Goal: Task Accomplishment & Management: Complete application form

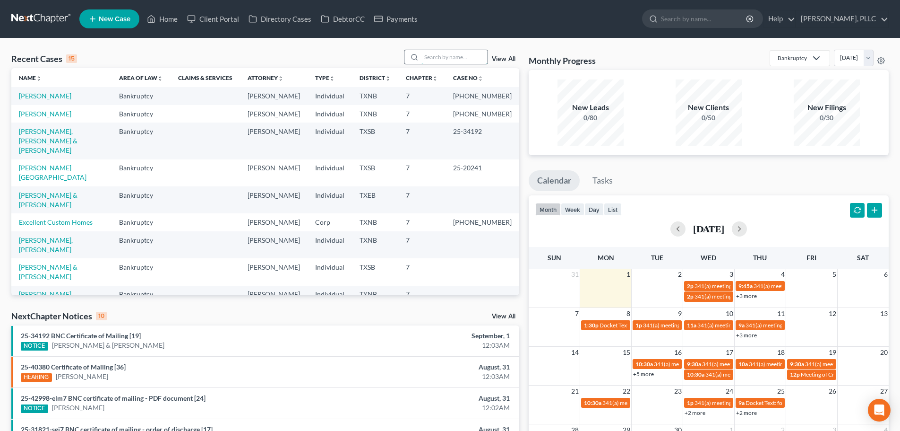
click at [446, 58] on input "search" at bounding box center [455, 57] width 66 height 14
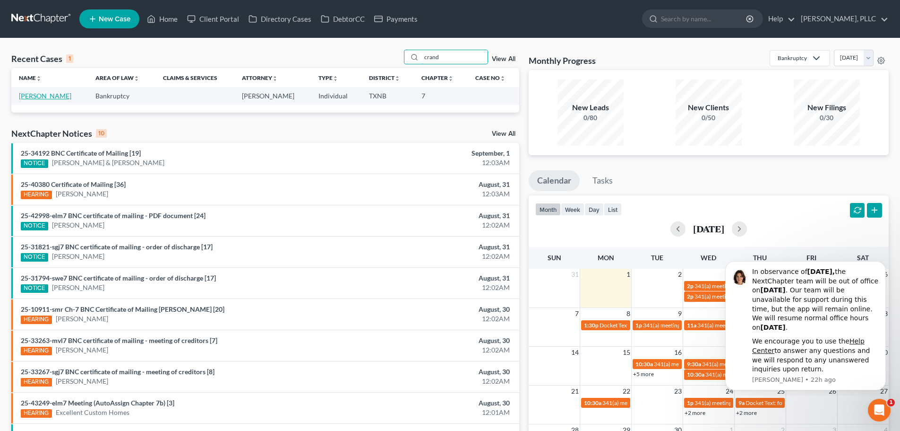
type input "crand"
click at [52, 96] on link "[PERSON_NAME]" at bounding box center [45, 96] width 52 height 8
select select "4"
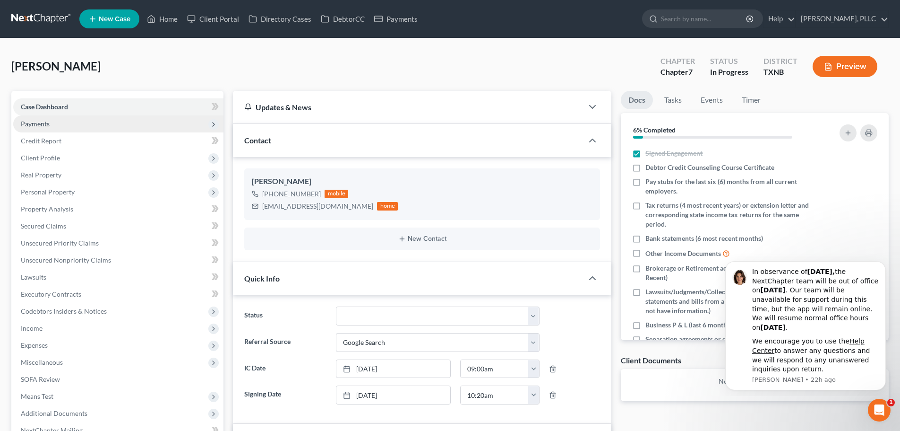
click at [51, 125] on span "Payments" at bounding box center [118, 123] width 210 height 17
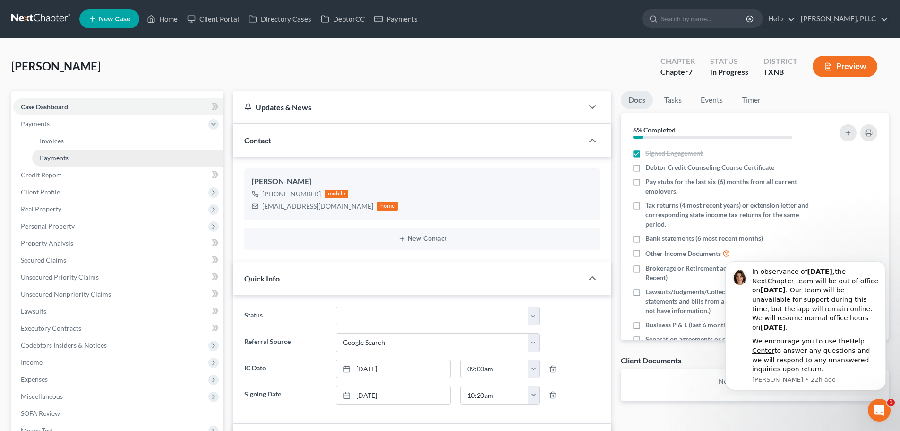
click at [60, 157] on span "Payments" at bounding box center [54, 158] width 29 height 8
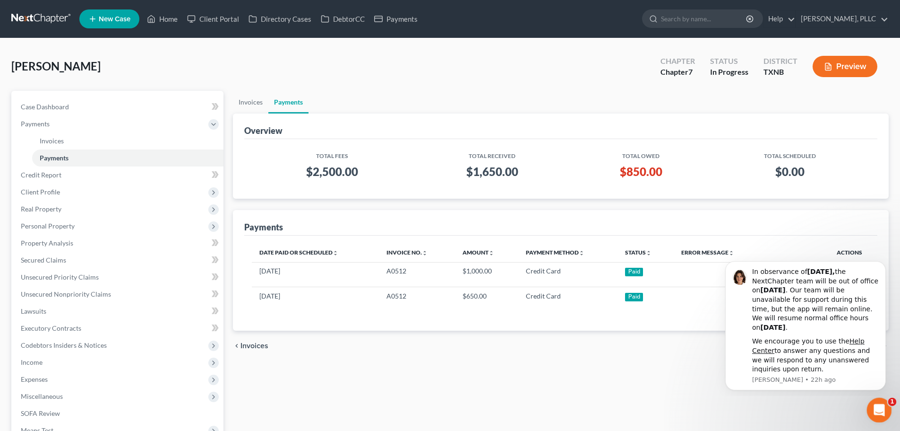
click at [876, 412] on icon "Open Intercom Messenger" at bounding box center [878, 409] width 16 height 16
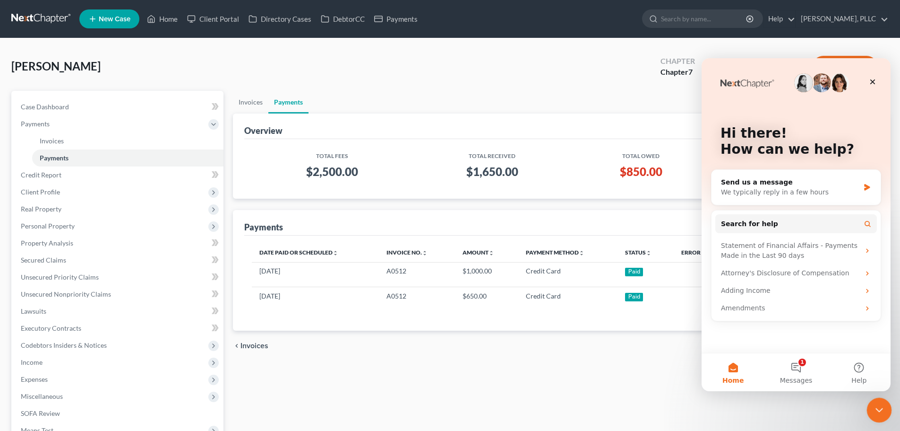
click at [879, 403] on icon "Close Intercom Messenger" at bounding box center [877, 408] width 11 height 11
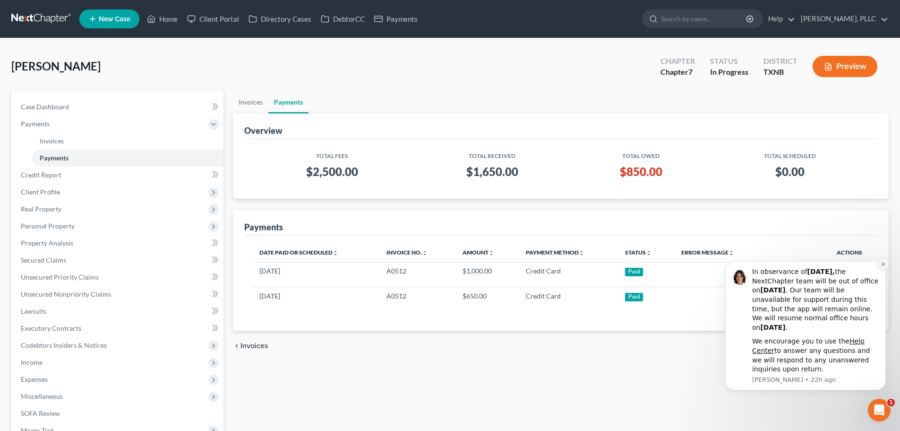
click at [881, 264] on icon "Dismiss notification" at bounding box center [883, 263] width 5 height 5
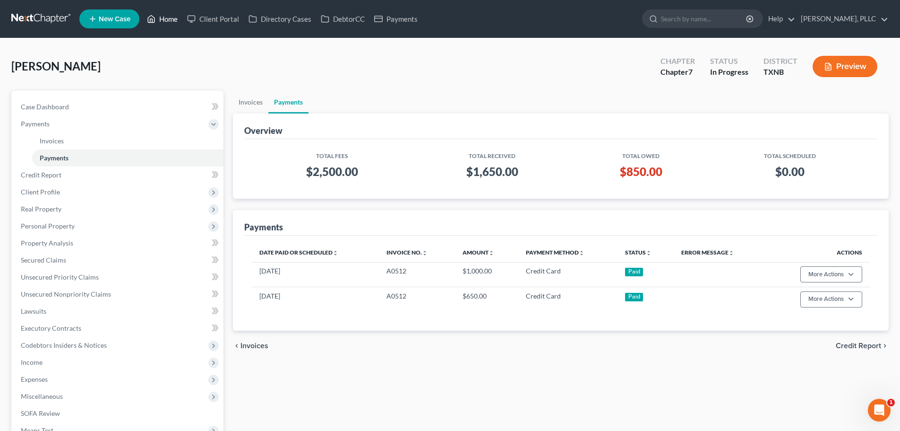
click at [177, 21] on link "Home" at bounding box center [162, 18] width 40 height 17
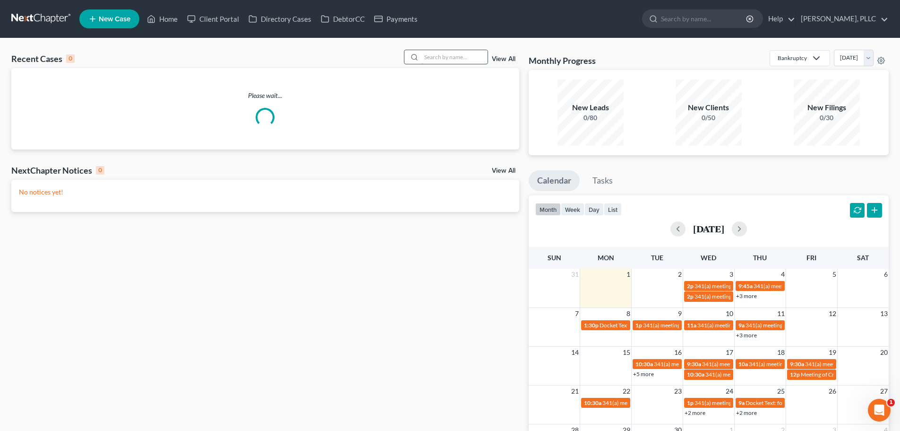
click at [450, 57] on input "search" at bounding box center [455, 57] width 66 height 14
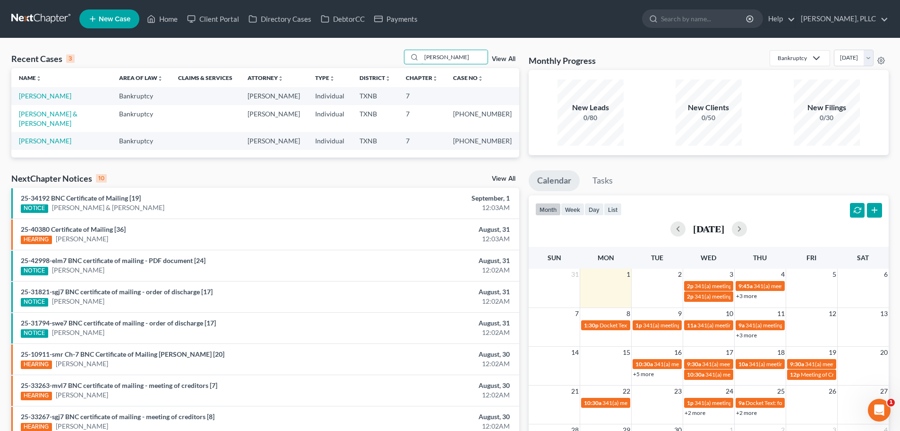
type input "[PERSON_NAME]"
click at [487, 18] on ul "New Case Home Client Portal Directory Cases DebtorCC Payments - No Result - See…" at bounding box center [484, 19] width 810 height 25
click at [57, 97] on link "[PERSON_NAME]" at bounding box center [45, 96] width 52 height 8
select select "1"
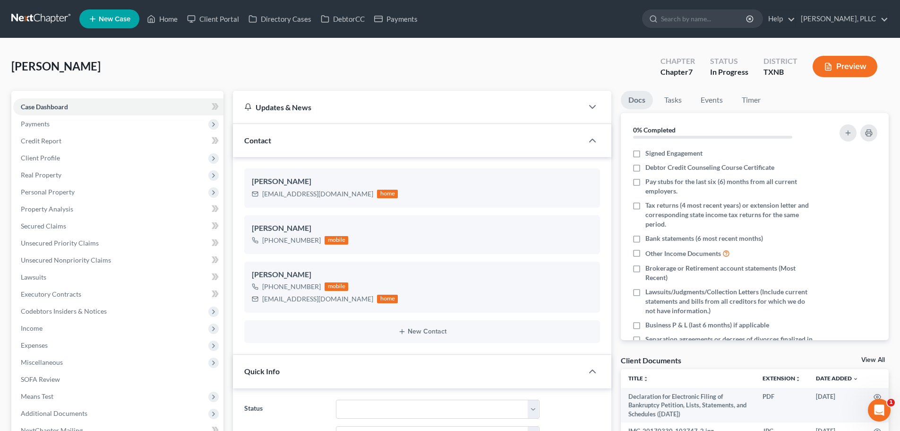
scroll to position [931, 0]
click at [167, 20] on link "Home" at bounding box center [162, 18] width 40 height 17
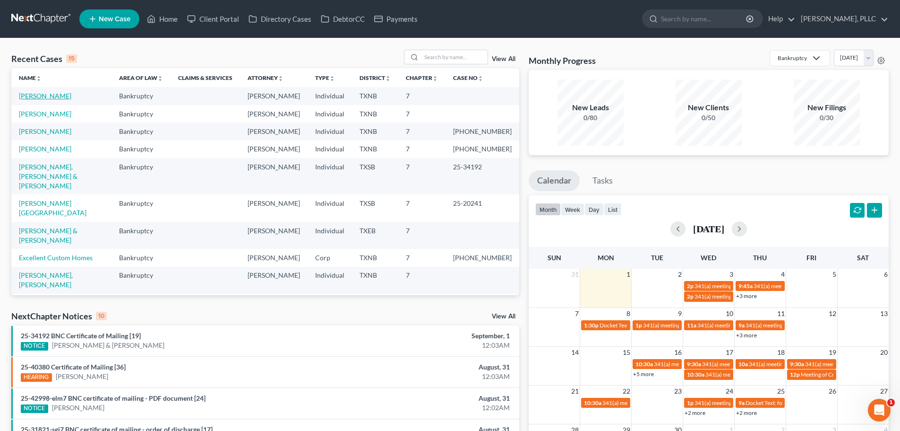
click at [56, 98] on link "[PERSON_NAME]" at bounding box center [45, 96] width 52 height 8
select select "1"
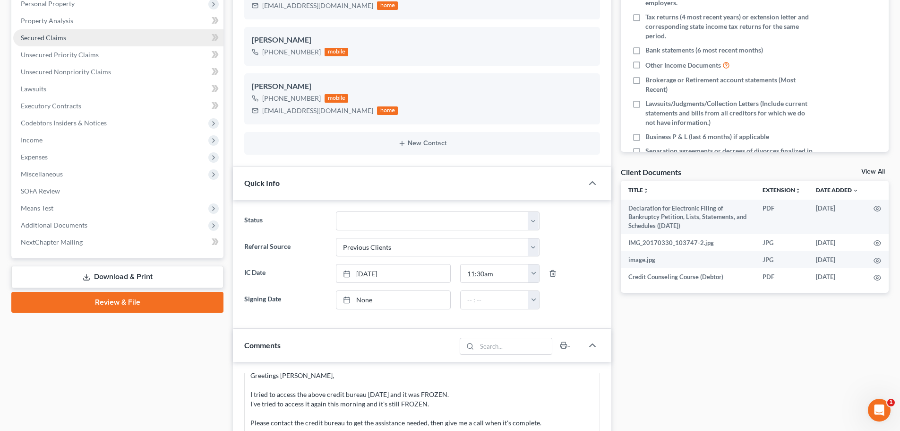
scroll to position [189, 0]
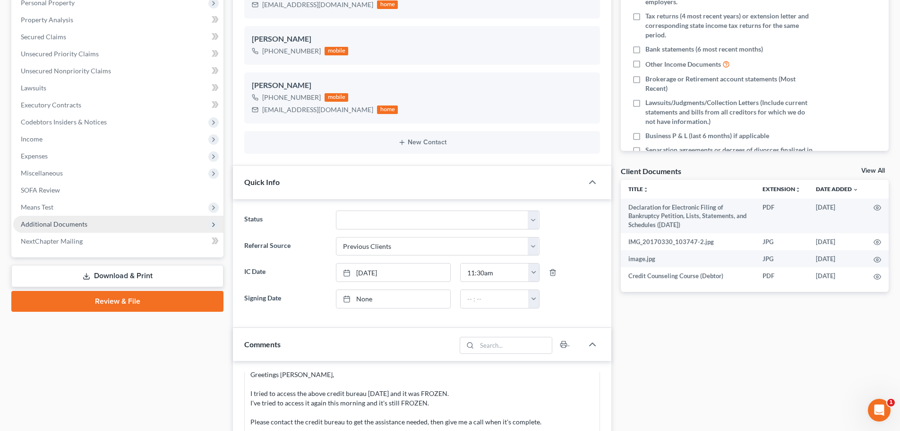
click at [60, 222] on span "Additional Documents" at bounding box center [54, 224] width 67 height 8
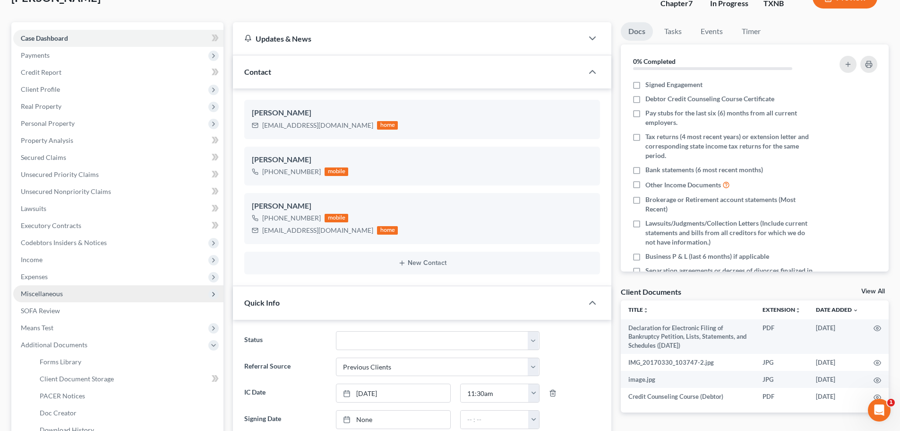
scroll to position [236, 0]
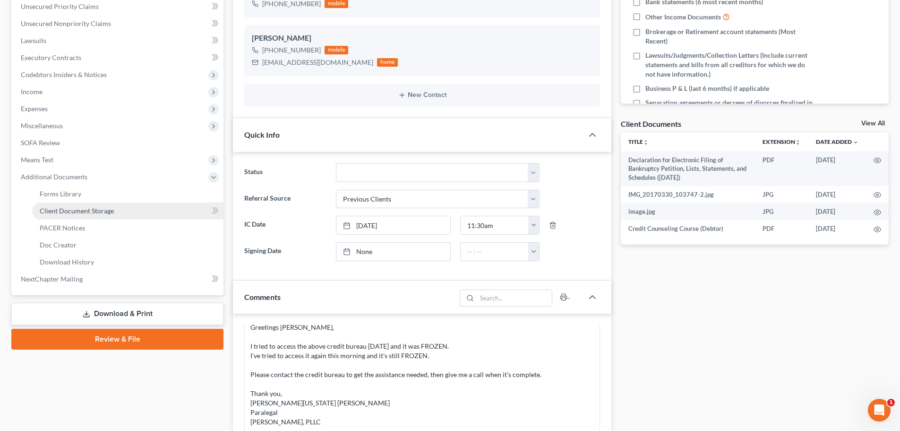
click at [69, 212] on span "Client Document Storage" at bounding box center [77, 211] width 74 height 8
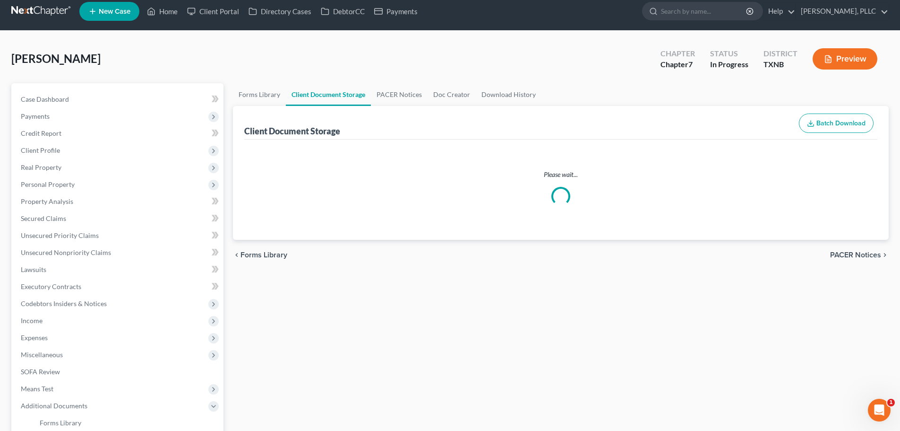
select select "6"
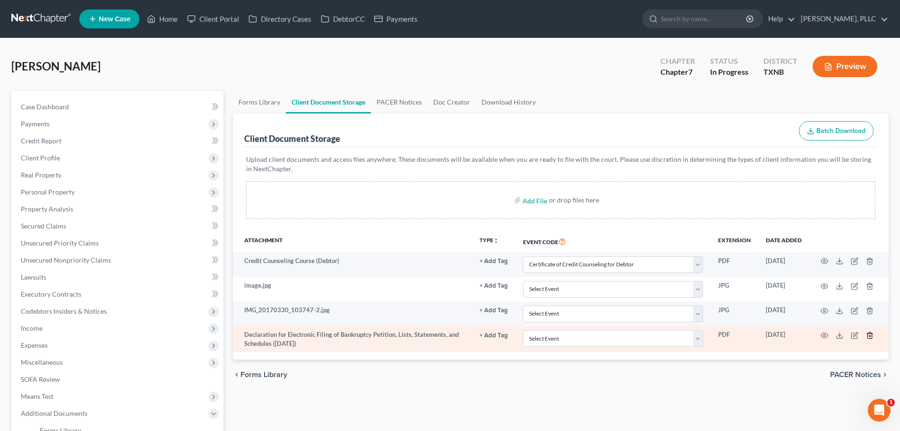
click at [870, 334] on icon "button" at bounding box center [870, 335] width 8 height 8
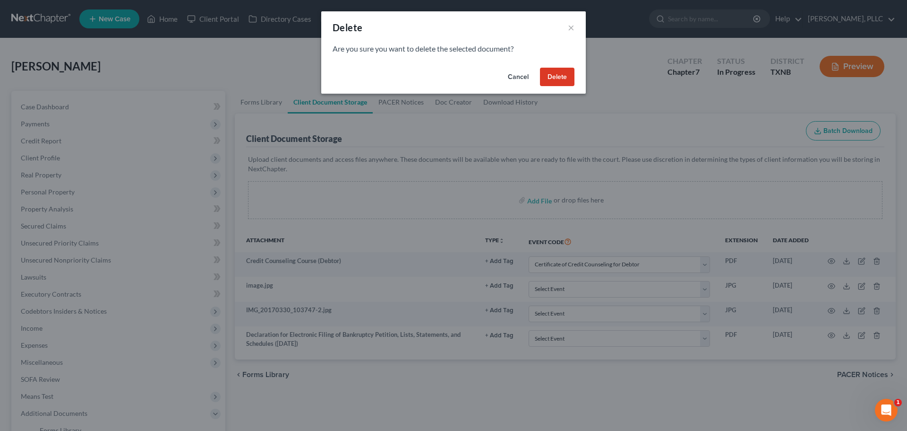
click at [564, 83] on button "Delete" at bounding box center [557, 77] width 34 height 19
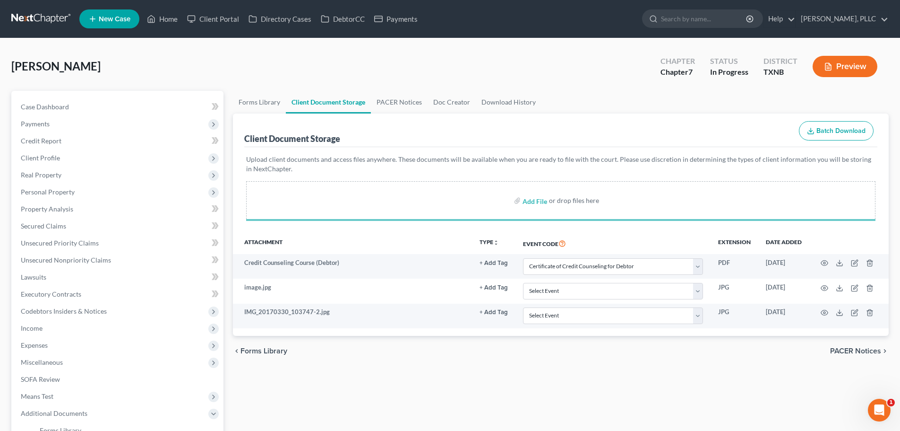
select select "6"
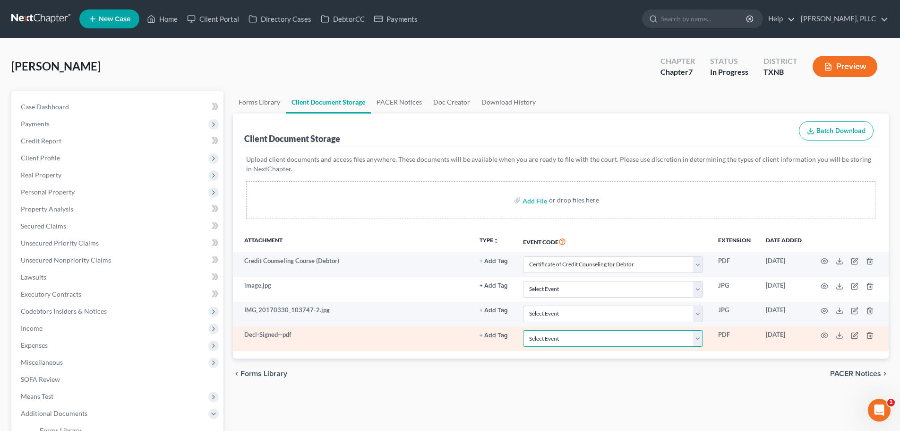
click at [698, 338] on select "Select Event 20 Largest unsecured creditors Amended petition Attachment to Volu…" at bounding box center [613, 338] width 180 height 17
select select "19"
click at [523, 330] on select "Select Event 20 Largest unsecured creditors Amended petition Attachment to Volu…" at bounding box center [613, 338] width 180 height 17
click at [823, 335] on icon "button" at bounding box center [825, 335] width 8 height 8
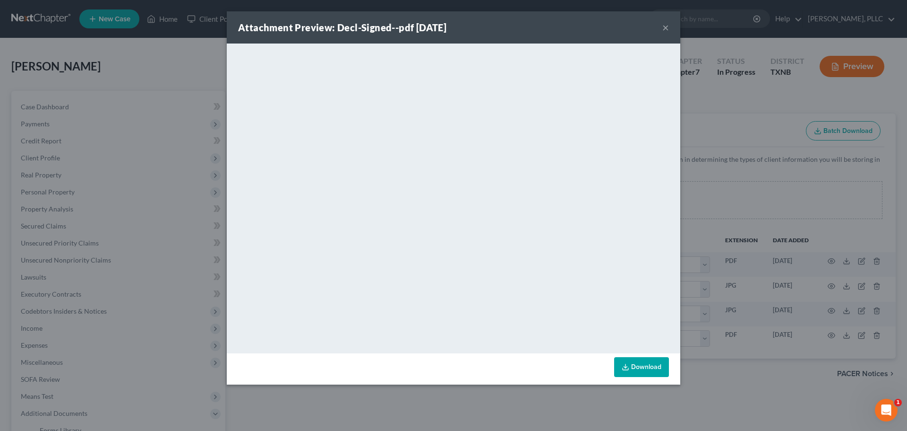
click at [665, 29] on button "×" at bounding box center [666, 27] width 7 height 11
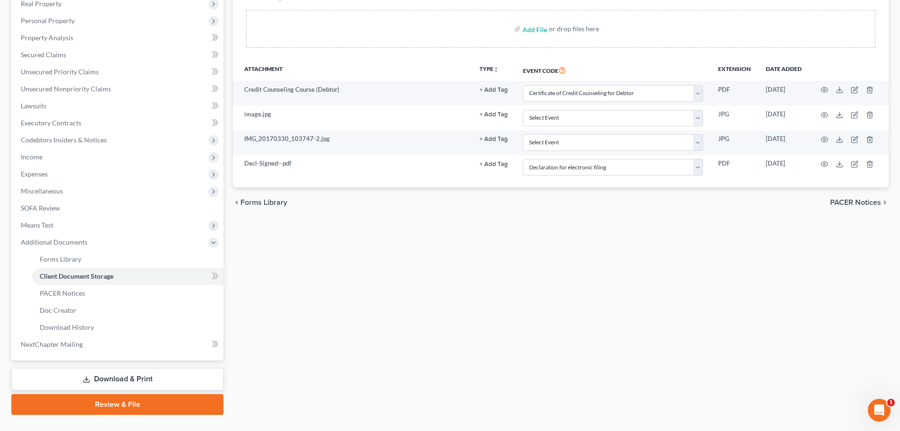
scroll to position [189, 0]
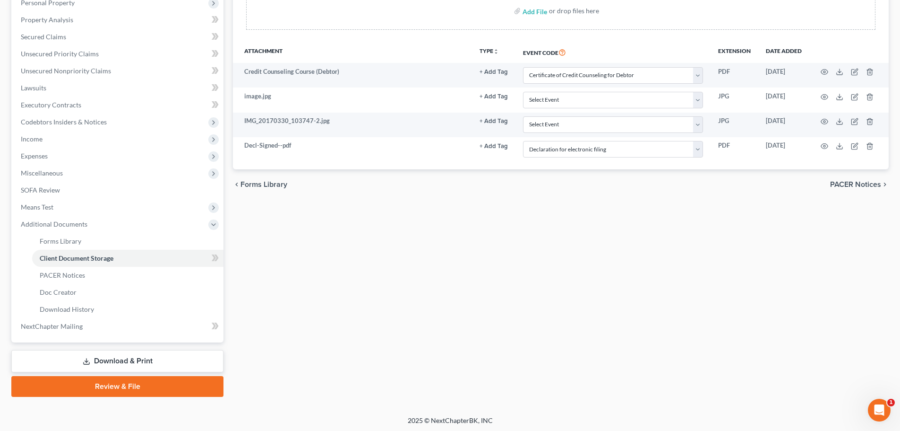
click at [203, 361] on link "Download & Print" at bounding box center [117, 361] width 212 height 22
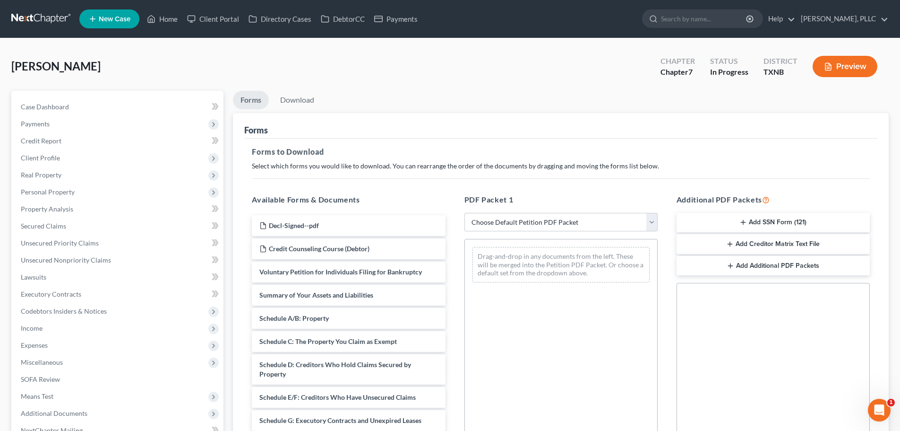
click at [733, 225] on button "Add SSN Form (121)" at bounding box center [773, 223] width 193 height 20
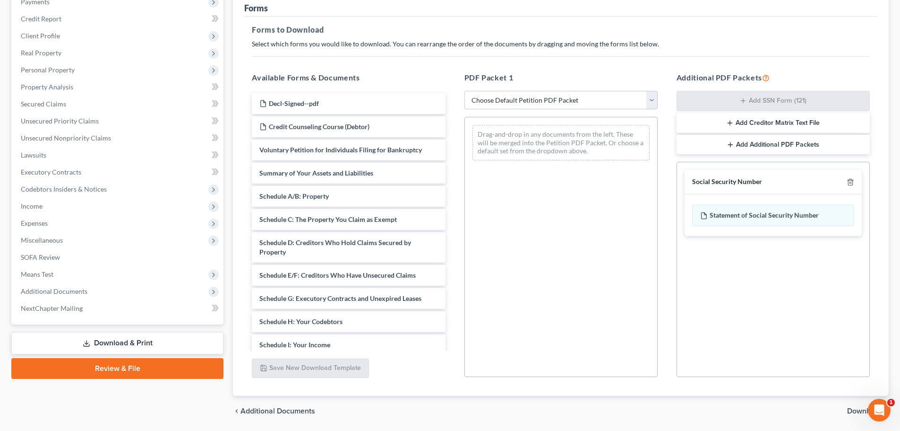
scroll to position [153, 0]
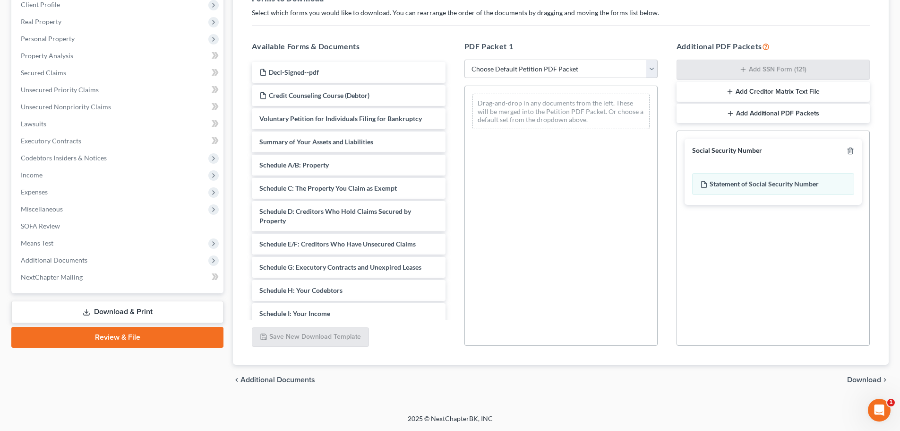
click at [853, 379] on span "Download" at bounding box center [864, 380] width 34 height 8
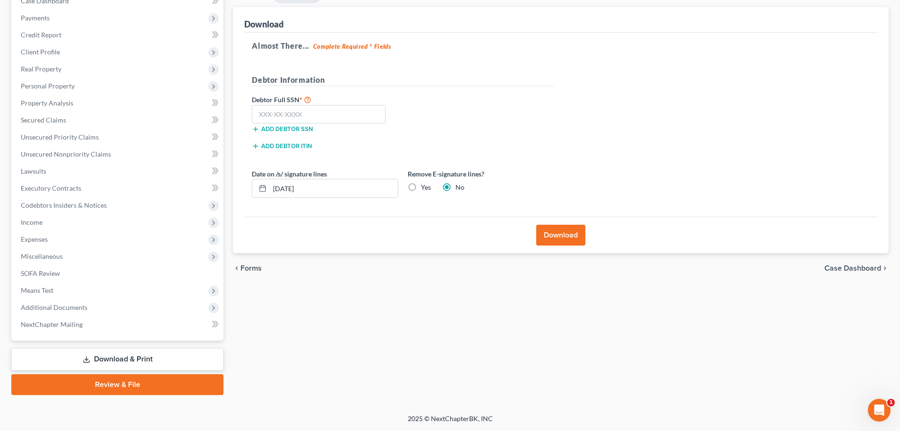
scroll to position [106, 0]
click at [295, 111] on input "text" at bounding box center [319, 114] width 134 height 19
click at [324, 116] on input "text" at bounding box center [319, 114] width 134 height 19
type input "439-79-3725"
click at [551, 233] on button "Download" at bounding box center [560, 234] width 49 height 21
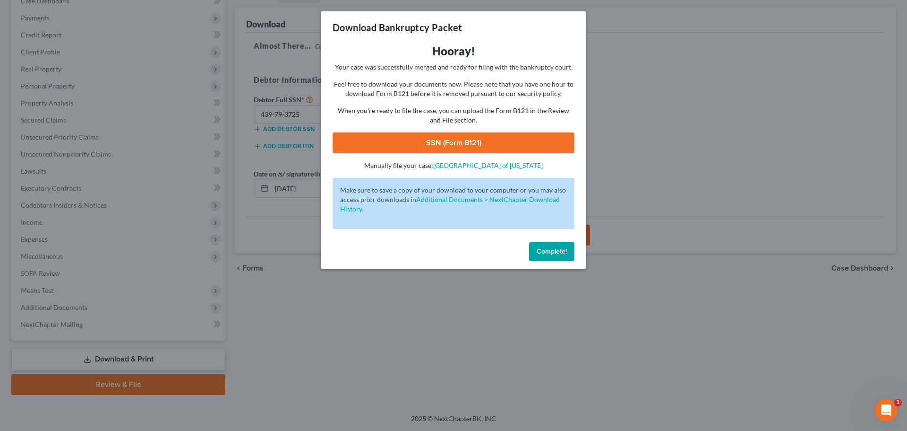
click at [484, 141] on link "SSN (Form B121)" at bounding box center [454, 142] width 242 height 21
click at [542, 249] on span "Complete!" at bounding box center [552, 251] width 30 height 8
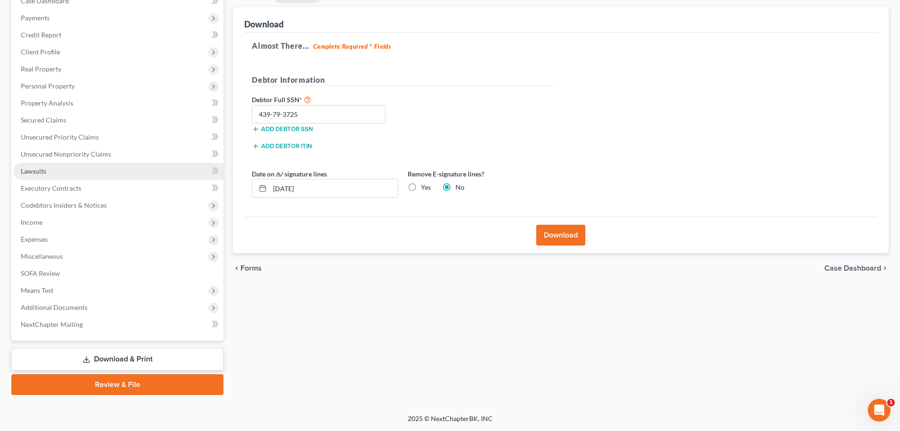
click at [43, 169] on span "Lawsuits" at bounding box center [34, 171] width 26 height 8
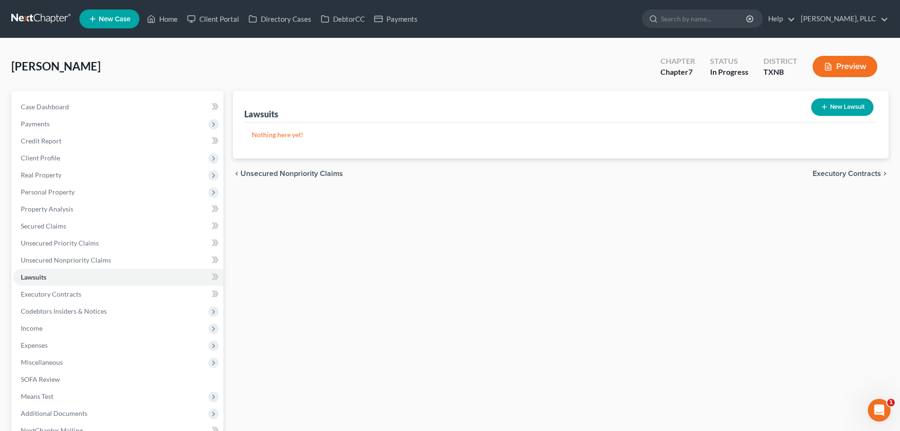
click at [163, 76] on div "[PERSON_NAME] Upgraded Chapter Chapter 7 Status In [GEOGRAPHIC_DATA] [GEOGRAPHI…" at bounding box center [450, 70] width 878 height 41
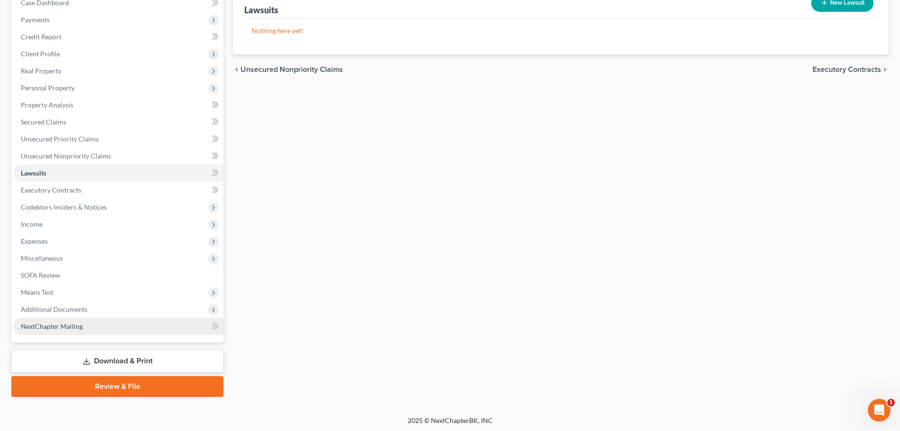
scroll to position [106, 0]
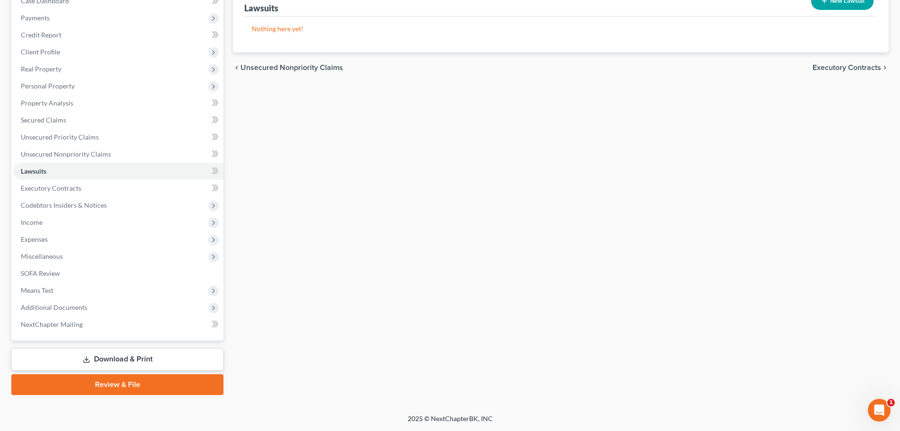
click at [129, 385] on link "Review & File" at bounding box center [117, 384] width 212 height 21
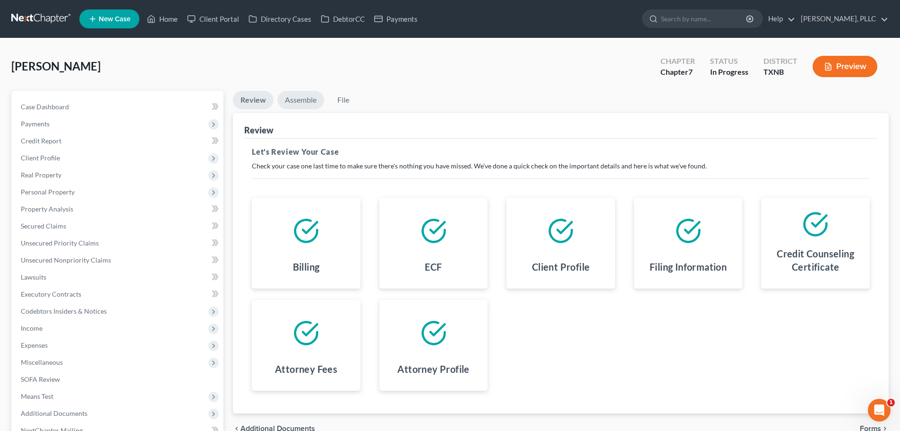
click at [307, 97] on link "Assemble" at bounding box center [300, 100] width 47 height 18
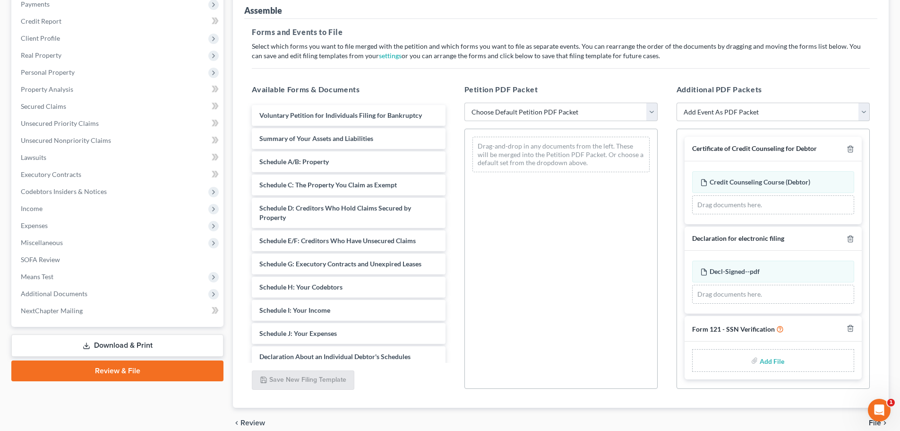
scroll to position [142, 0]
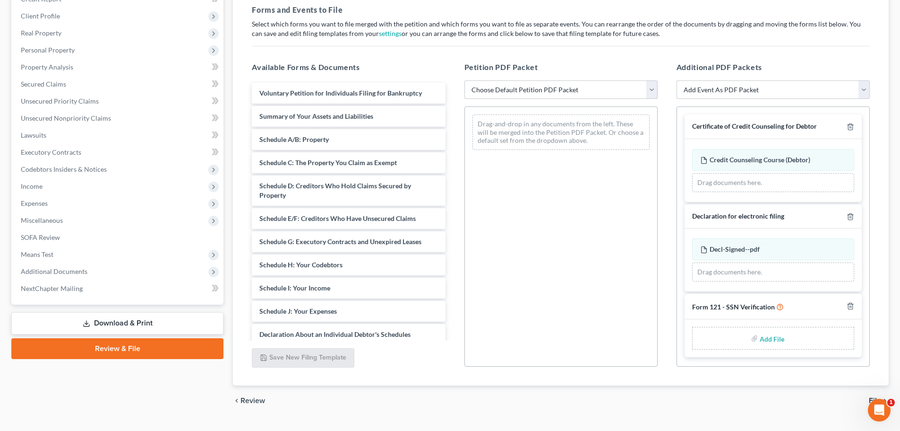
click at [617, 92] on select "Choose Default Petition PDF Packet Complete Bankruptcy Petition (all forms and …" at bounding box center [561, 89] width 193 height 19
select select "0"
click at [465, 80] on select "Choose Default Petition PDF Packet Complete Bankruptcy Petition (all forms and …" at bounding box center [561, 89] width 193 height 19
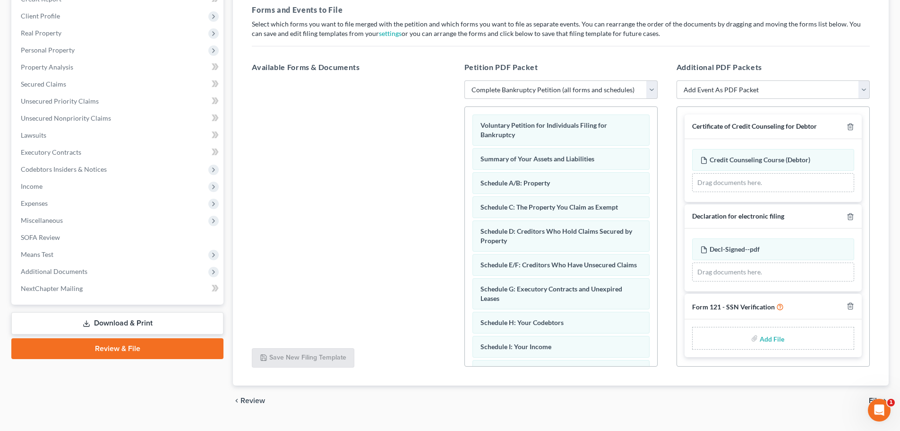
click at [767, 339] on input "file" at bounding box center [771, 337] width 23 height 17
type input "C:\fakepath\SSN Ver.pdf"
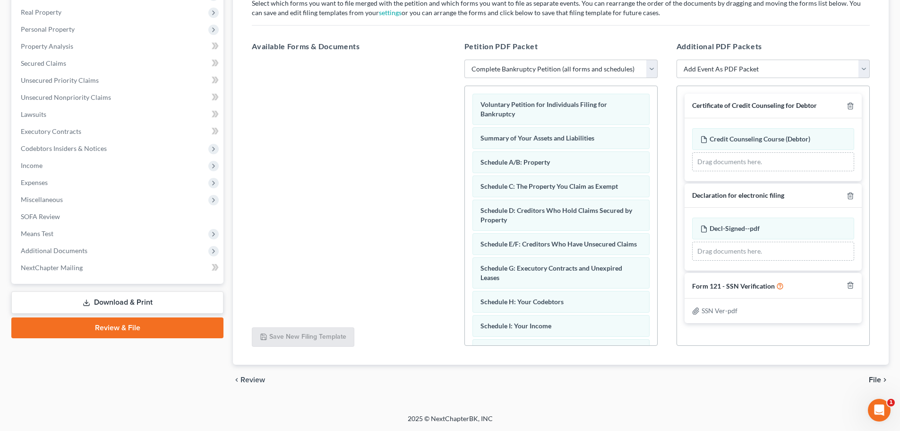
click at [878, 381] on span "File" at bounding box center [875, 380] width 12 height 8
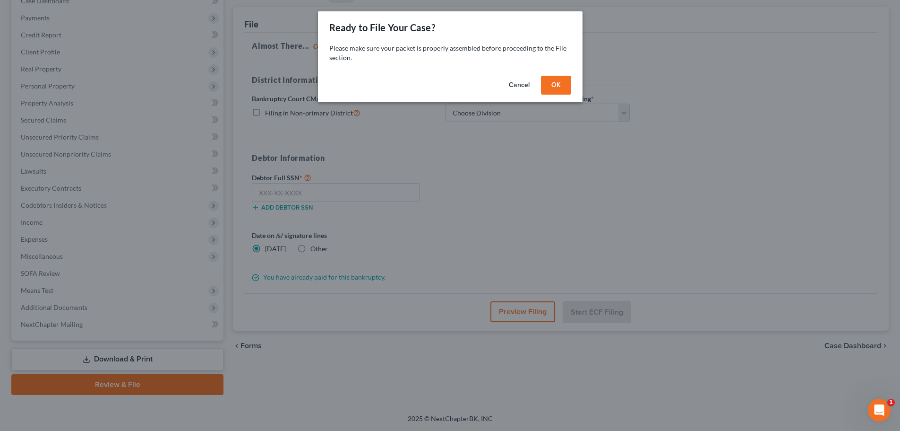
scroll to position [106, 0]
click at [562, 90] on button "OK" at bounding box center [559, 85] width 30 height 19
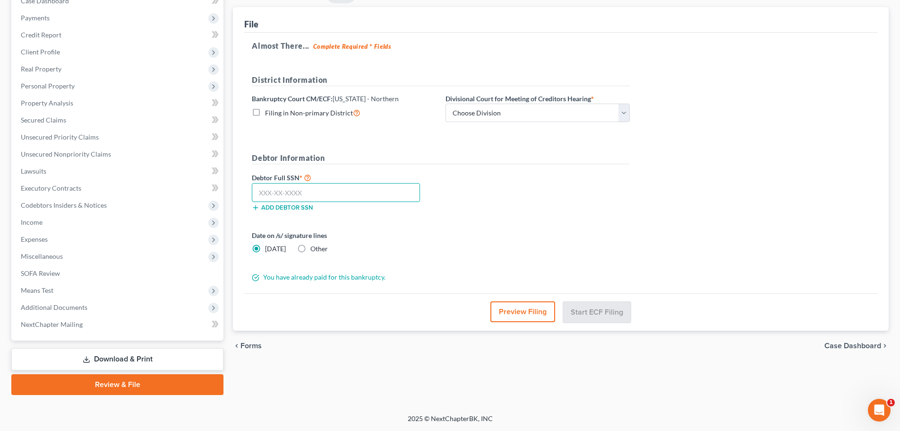
click at [304, 197] on input "text" at bounding box center [336, 192] width 168 height 19
type input "439-79-3725"
click at [42, 54] on span "Client Profile" at bounding box center [40, 52] width 39 height 8
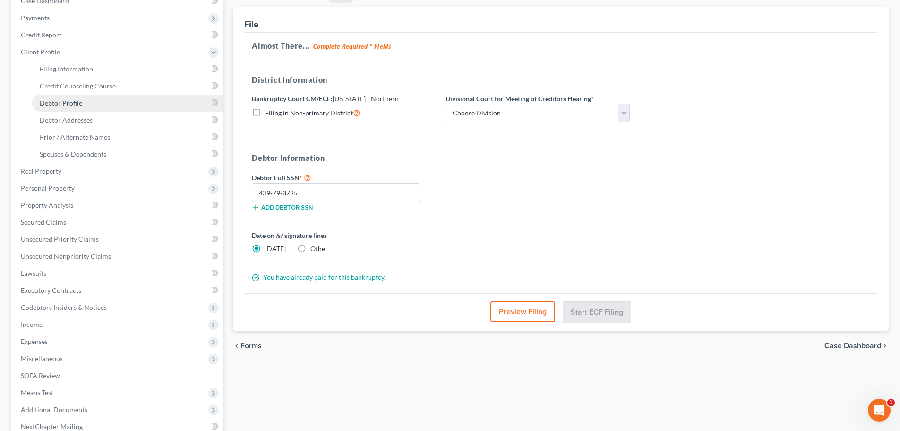
click at [57, 102] on span "Debtor Profile" at bounding box center [61, 103] width 43 height 8
select select "0"
select select "2"
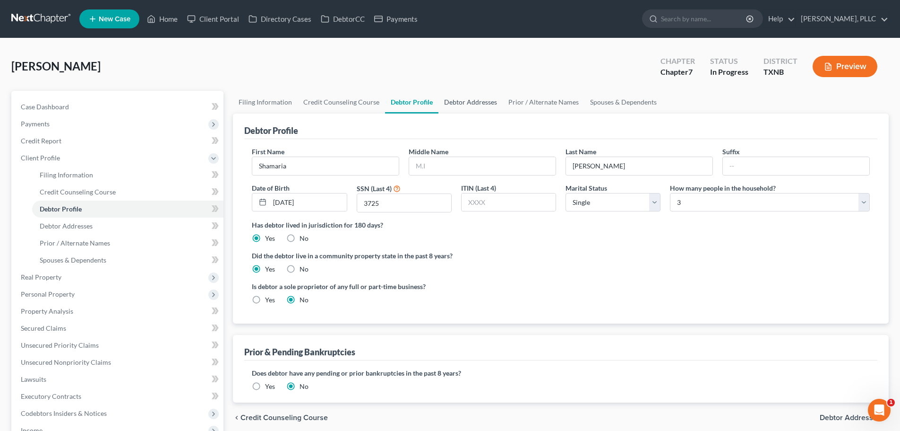
click at [459, 103] on link "Debtor Addresses" at bounding box center [471, 102] width 64 height 23
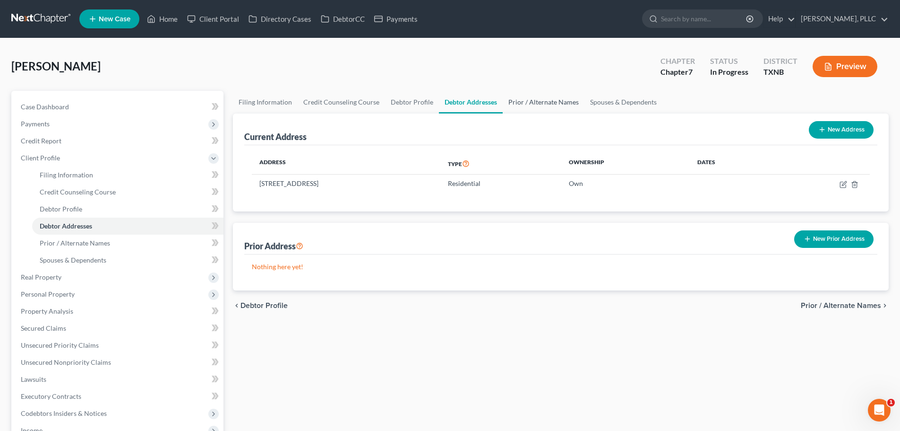
click at [515, 103] on link "Prior / Alternate Names" at bounding box center [544, 102] width 82 height 23
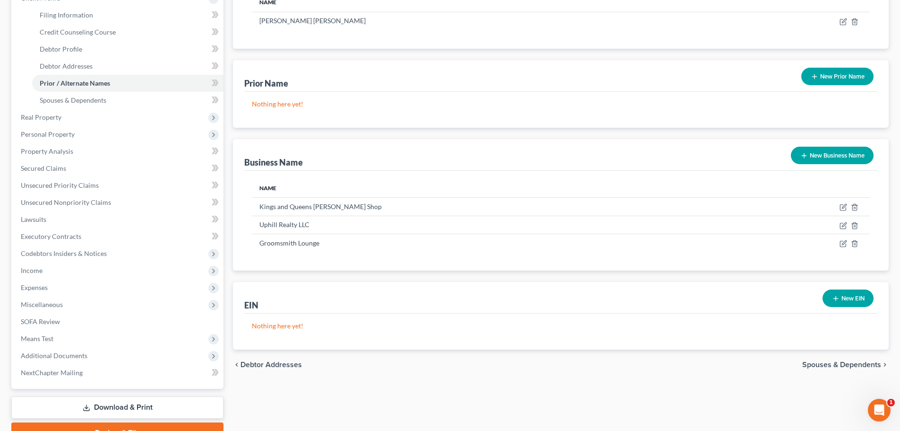
scroll to position [208, 0]
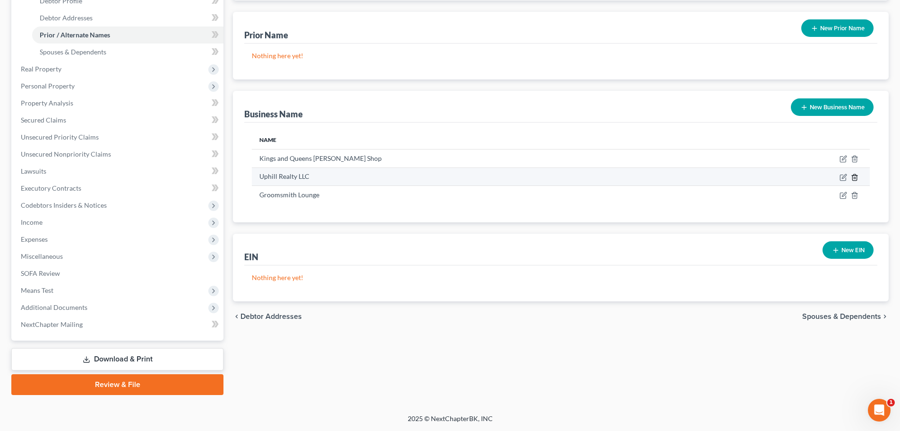
click at [854, 175] on polyline "button" at bounding box center [855, 175] width 6 height 0
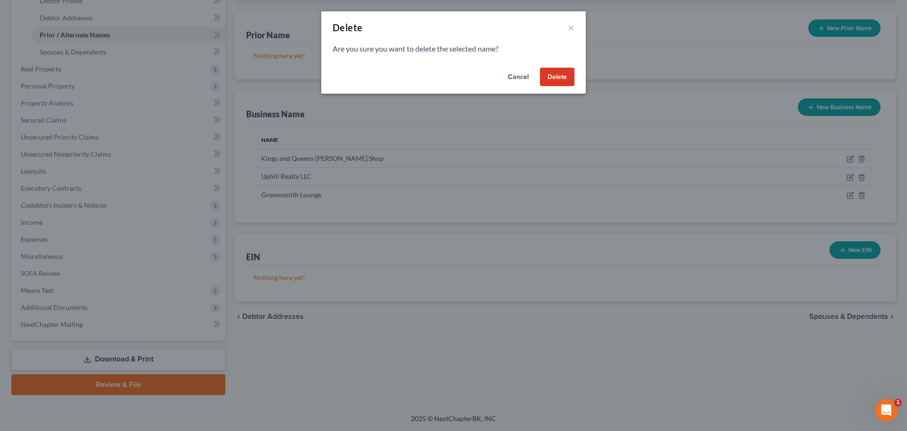
click at [556, 82] on button "Delete" at bounding box center [557, 77] width 34 height 19
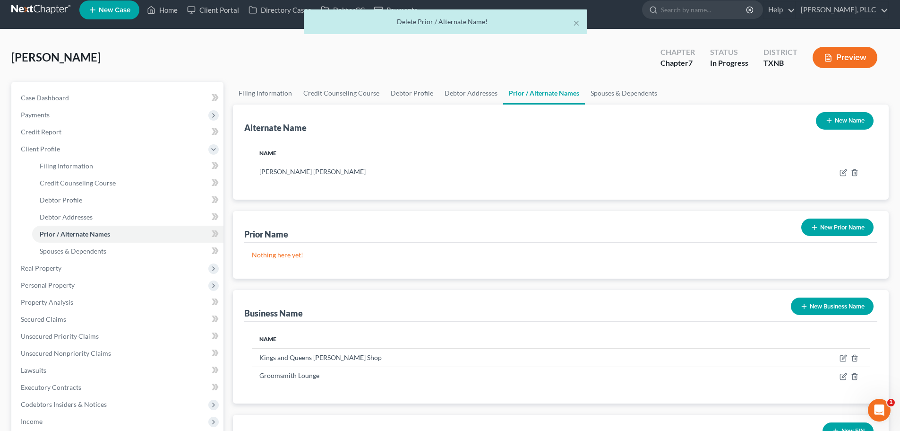
scroll to position [0, 0]
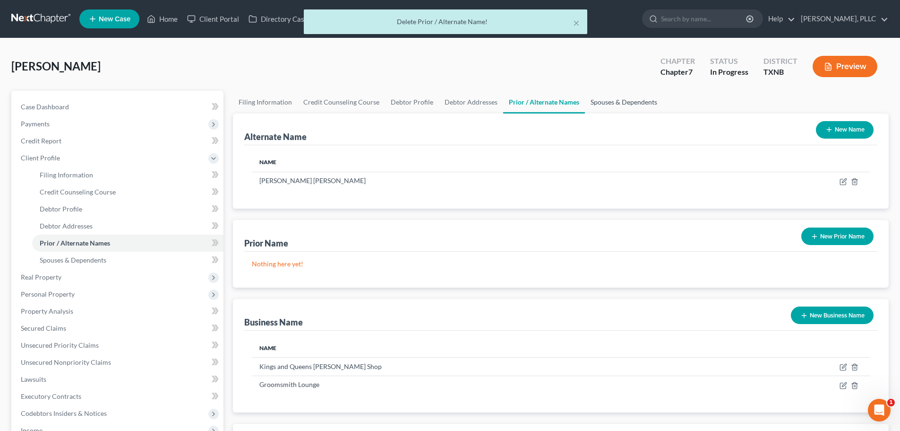
click at [610, 100] on link "Spouses & Dependents" at bounding box center [624, 102] width 78 height 23
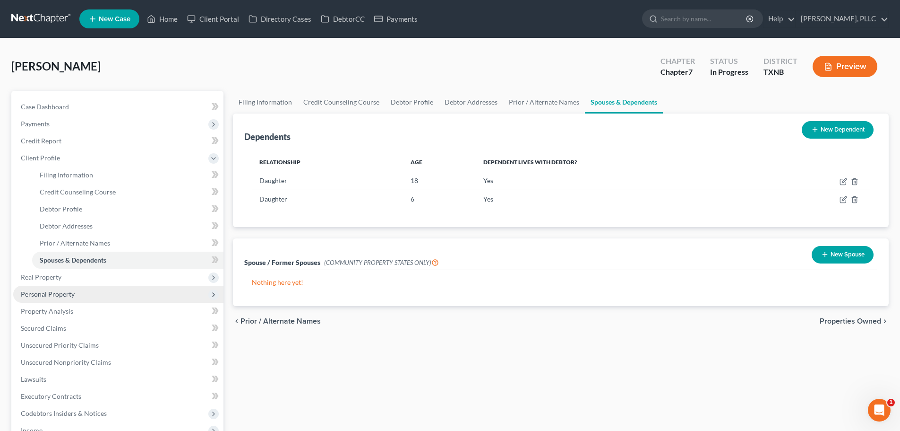
click at [59, 296] on span "Personal Property" at bounding box center [48, 294] width 54 height 8
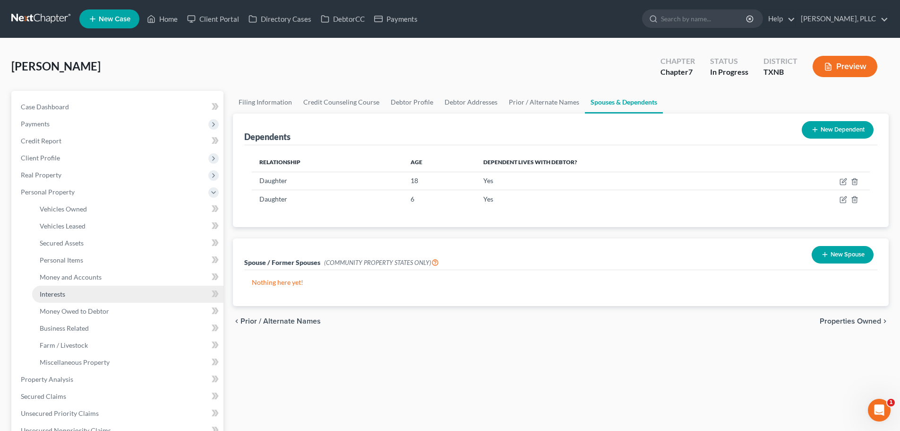
click at [59, 297] on span "Interests" at bounding box center [53, 294] width 26 height 8
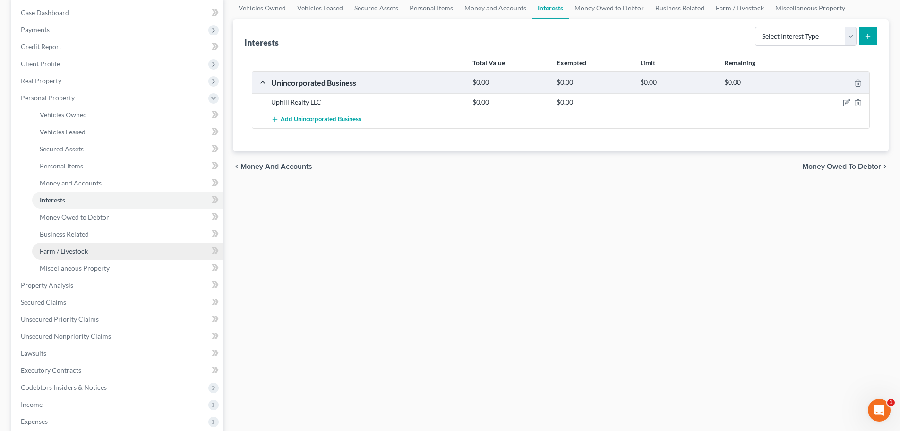
scroll to position [95, 0]
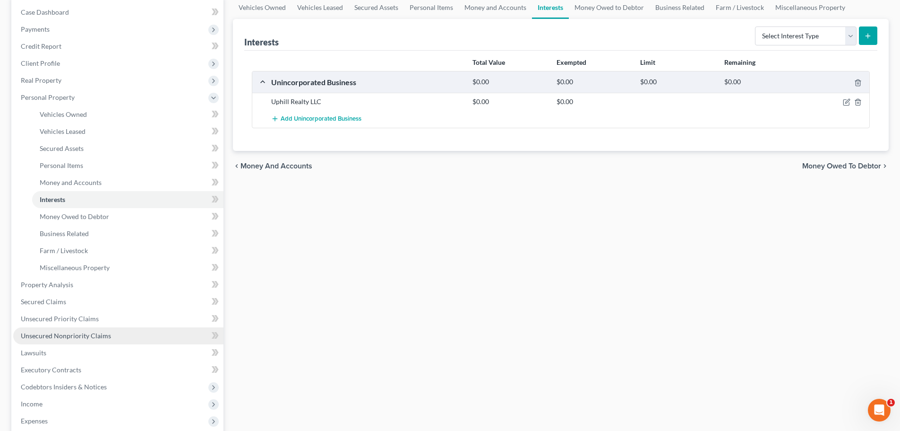
click at [69, 334] on span "Unsecured Nonpriority Claims" at bounding box center [66, 335] width 90 height 8
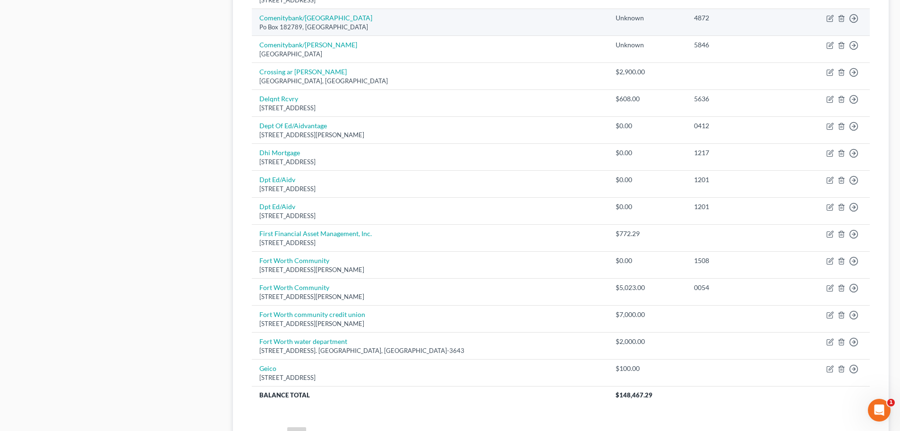
scroll to position [661, 0]
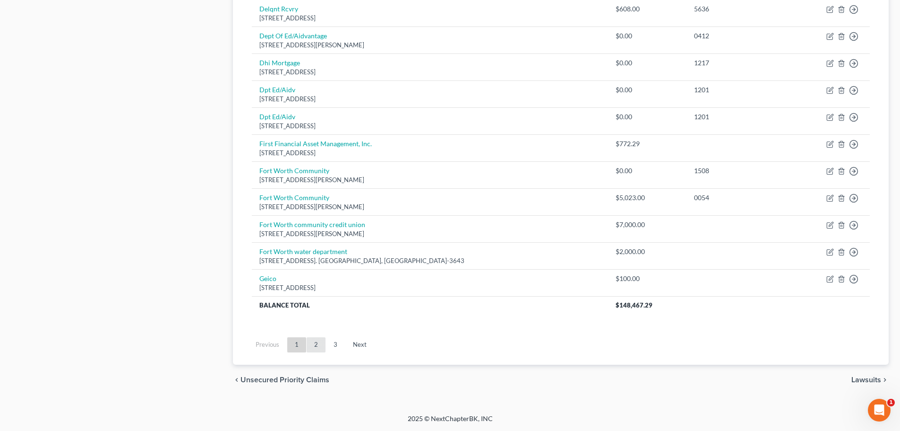
click at [316, 345] on link "2" at bounding box center [316, 344] width 19 height 15
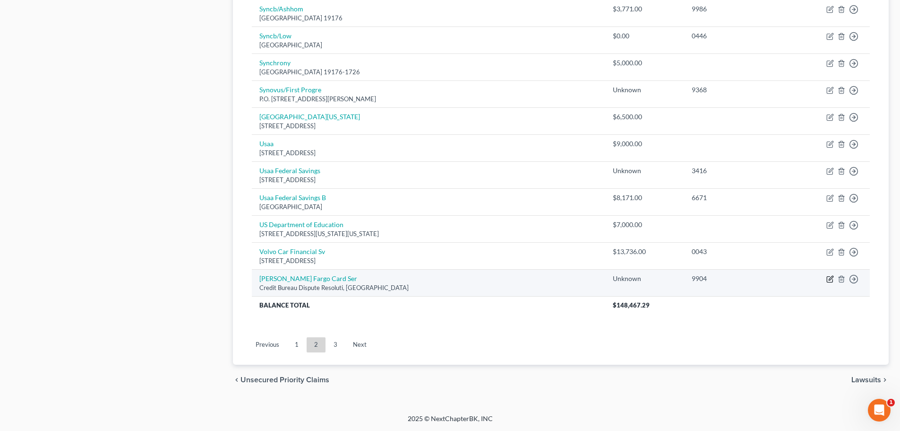
click at [829, 279] on icon "button" at bounding box center [831, 279] width 8 height 8
select select "16"
select select "2"
select select "0"
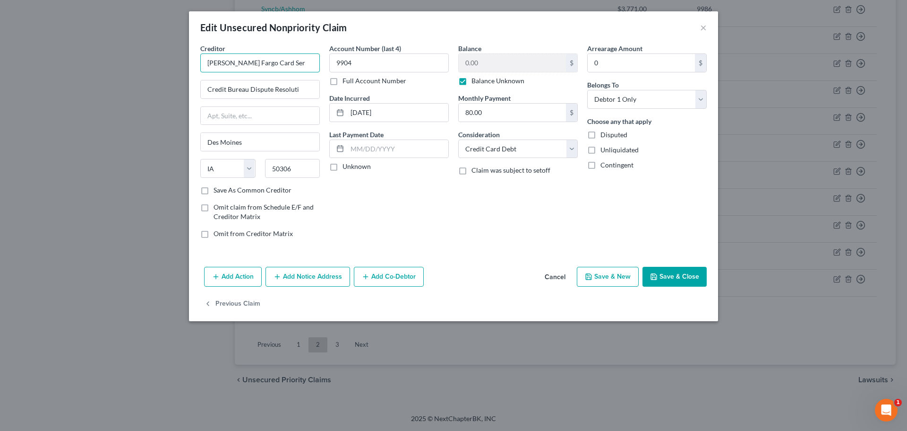
click at [278, 61] on input "[PERSON_NAME] Fargo Card Ser" at bounding box center [260, 62] width 120 height 19
type input "[PERSON_NAME] Fargo Card Serv"
click at [310, 92] on input "Credit Bureau Dispute Resoluti" at bounding box center [260, 89] width 119 height 18
type input "C"
click at [263, 90] on input "text" at bounding box center [260, 89] width 119 height 18
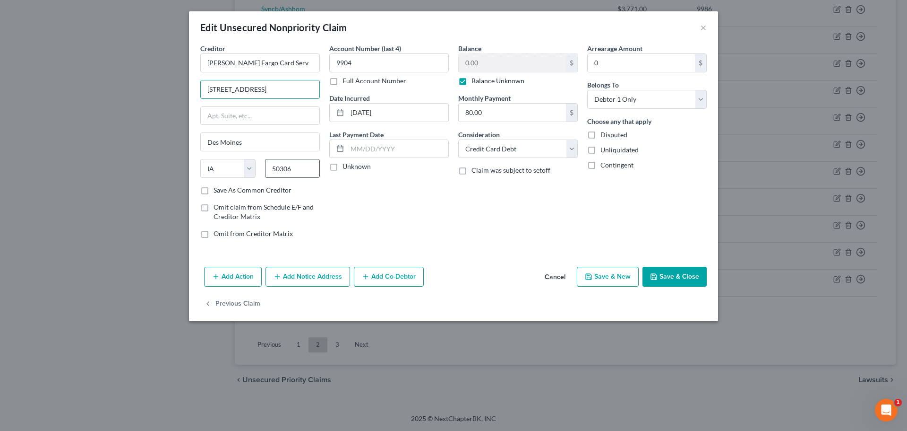
type input "[STREET_ADDRESS]"
click at [300, 171] on input "50306" at bounding box center [292, 168] width 55 height 19
type input "50309-3605"
click at [379, 201] on div "Account Number (last 4) 9904 Full Account Number Date Incurred [DATE] Last Paym…" at bounding box center [389, 144] width 129 height 202
click at [343, 166] on label "Unknown" at bounding box center [357, 166] width 28 height 9
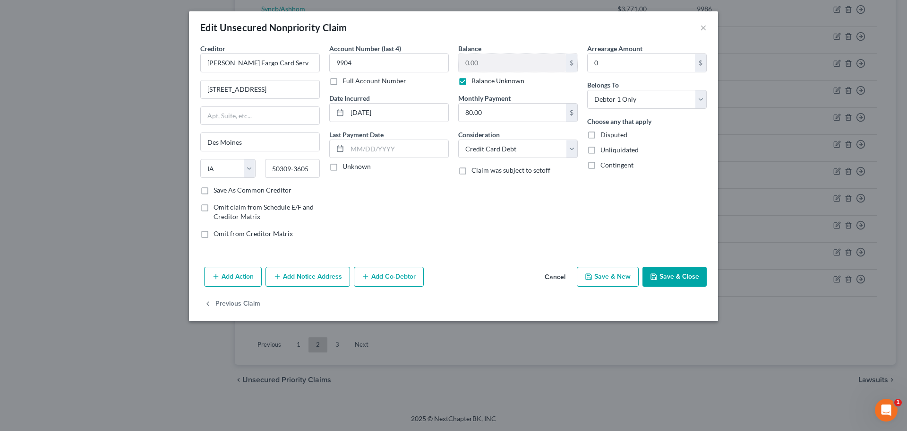
click at [346, 166] on input "Unknown" at bounding box center [349, 165] width 6 height 6
checkbox input "true"
click at [679, 277] on button "Save & Close" at bounding box center [675, 277] width 64 height 20
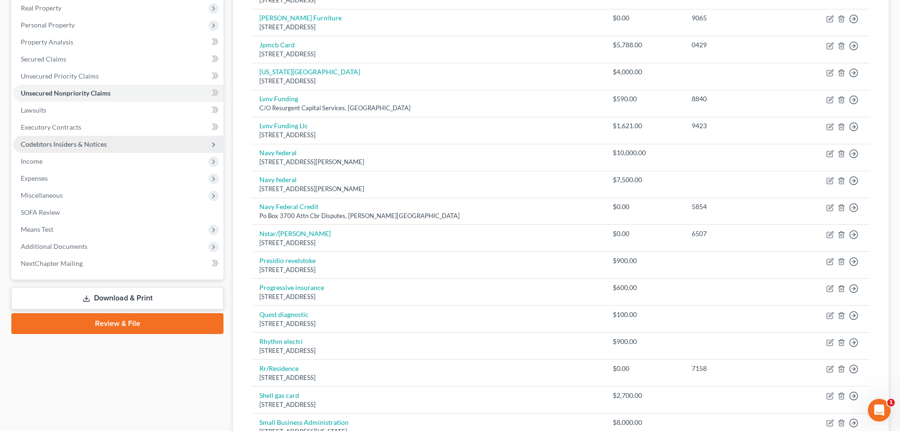
scroll to position [189, 0]
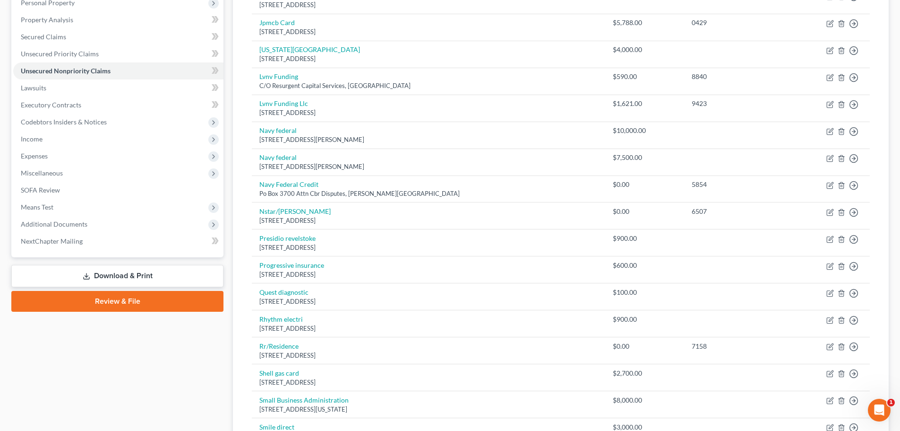
click at [158, 305] on link "Review & File" at bounding box center [117, 301] width 212 height 21
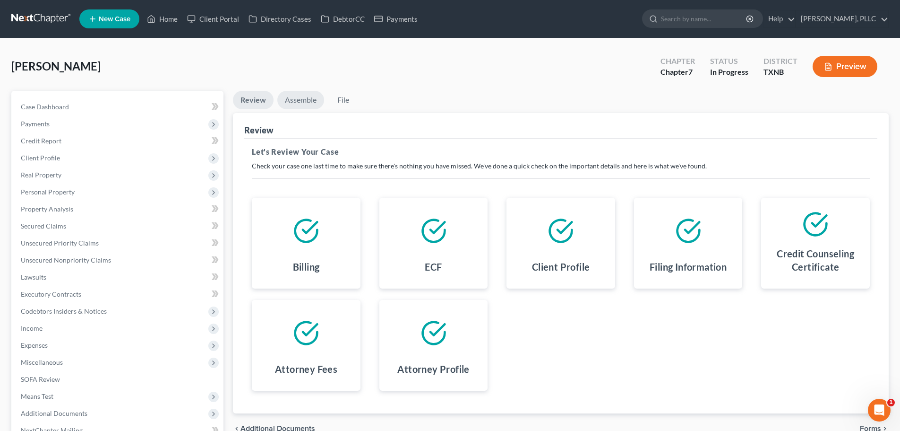
click at [301, 98] on link "Assemble" at bounding box center [300, 100] width 47 height 18
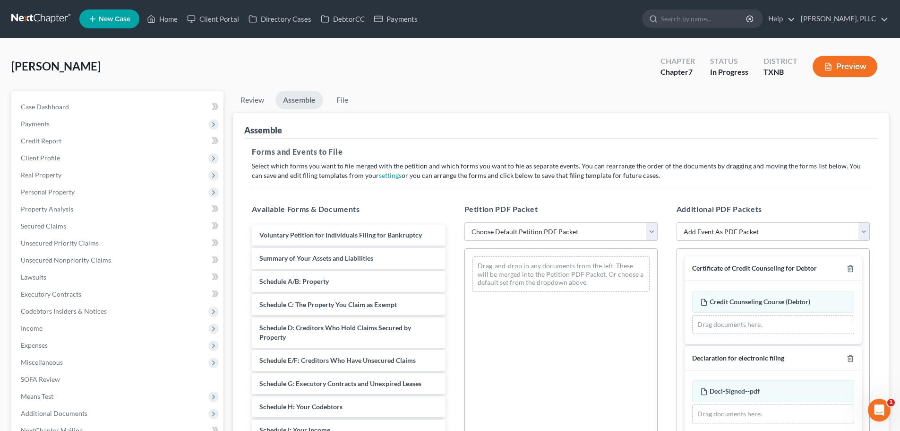
click at [501, 233] on select "Choose Default Petition PDF Packet Complete Bankruptcy Petition (all forms and …" at bounding box center [561, 231] width 193 height 19
select select "0"
click at [465, 222] on select "Choose Default Petition PDF Packet Complete Bankruptcy Petition (all forms and …" at bounding box center [561, 231] width 193 height 19
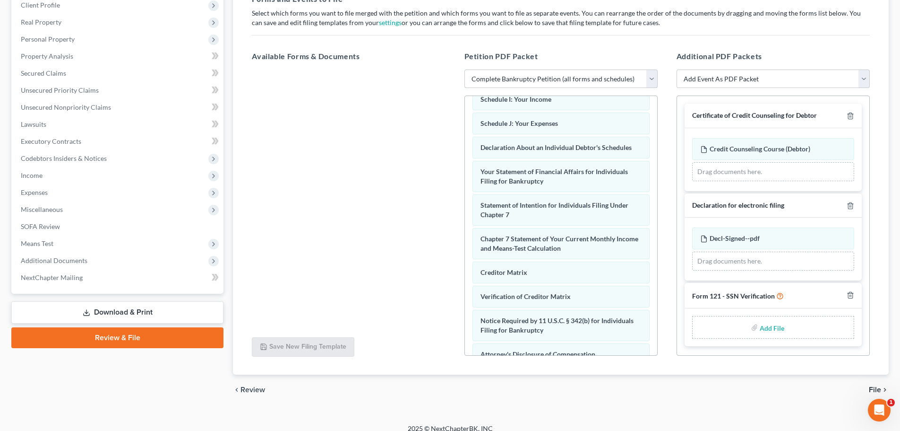
scroll to position [163, 0]
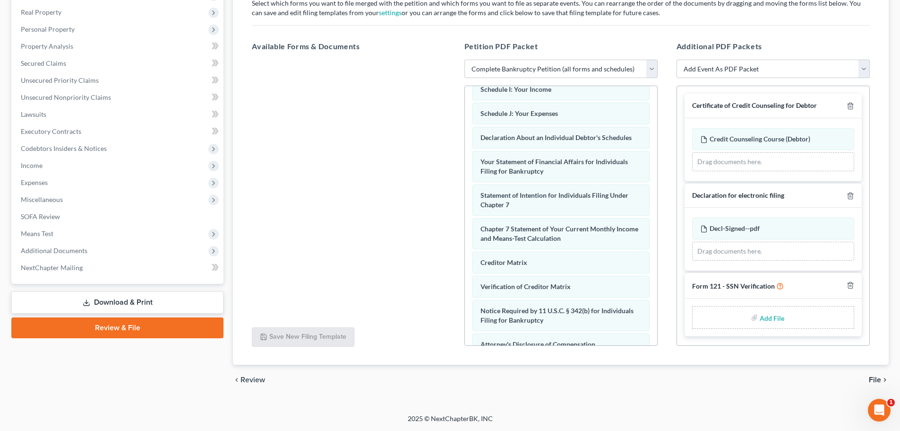
click at [769, 319] on input "file" at bounding box center [771, 317] width 23 height 17
type input "C:\fakepath\SSN Ver.pdf"
click at [877, 379] on span "File" at bounding box center [875, 380] width 12 height 8
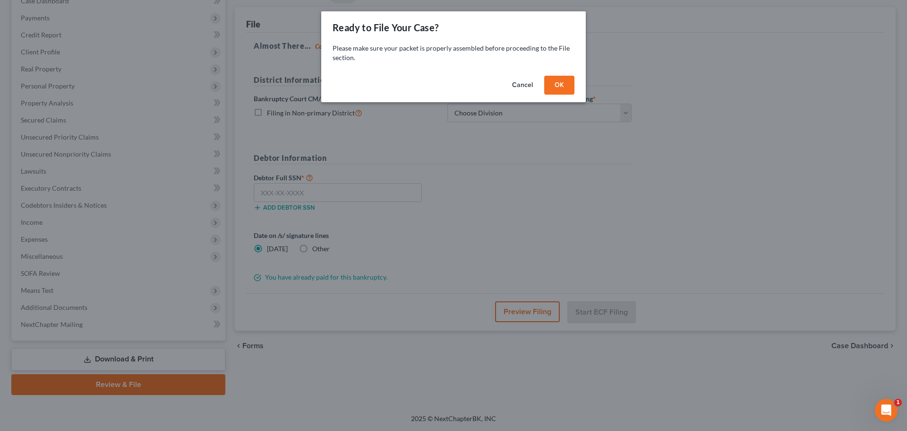
click at [562, 88] on button "OK" at bounding box center [559, 85] width 30 height 19
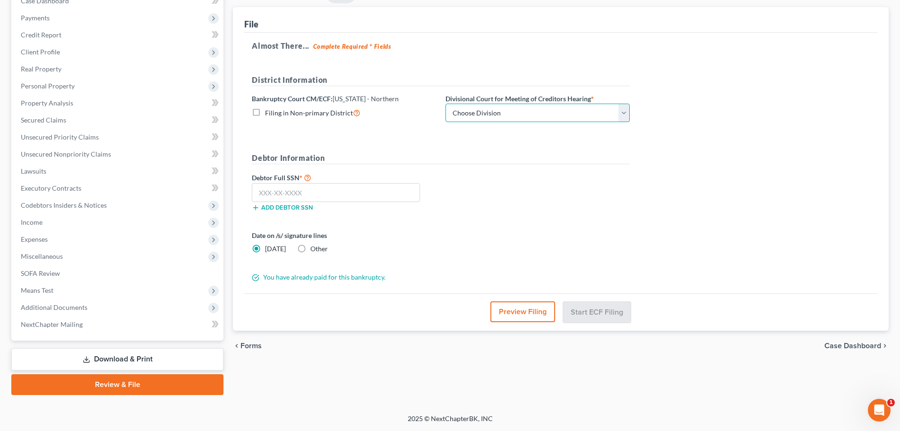
click at [545, 114] on select "Choose Division [PERSON_NAME] [GEOGRAPHIC_DATA] [GEOGRAPHIC_DATA] [GEOGRAPHIC_D…" at bounding box center [538, 112] width 184 height 19
select select "3"
click at [446, 103] on select "Choose Division [PERSON_NAME] [GEOGRAPHIC_DATA] [GEOGRAPHIC_DATA] [GEOGRAPHIC_D…" at bounding box center [538, 112] width 184 height 19
click at [388, 190] on input "text" at bounding box center [336, 192] width 168 height 19
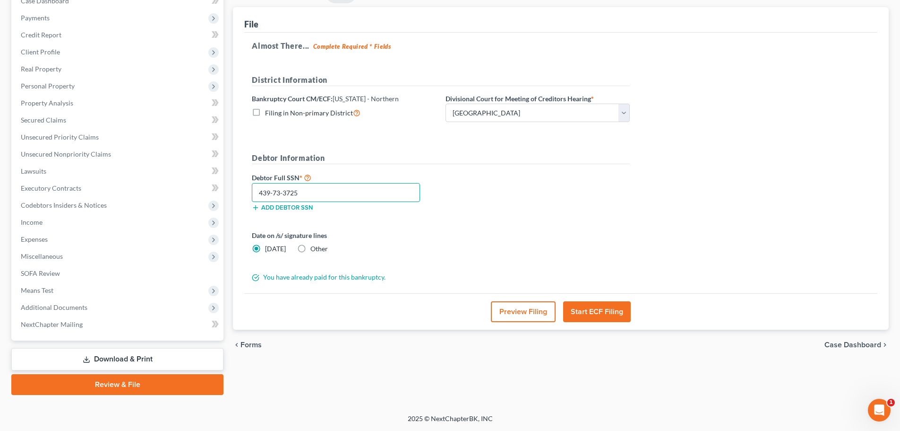
type input "439-73-3725"
click at [588, 306] on button "Start ECF Filing" at bounding box center [597, 311] width 68 height 21
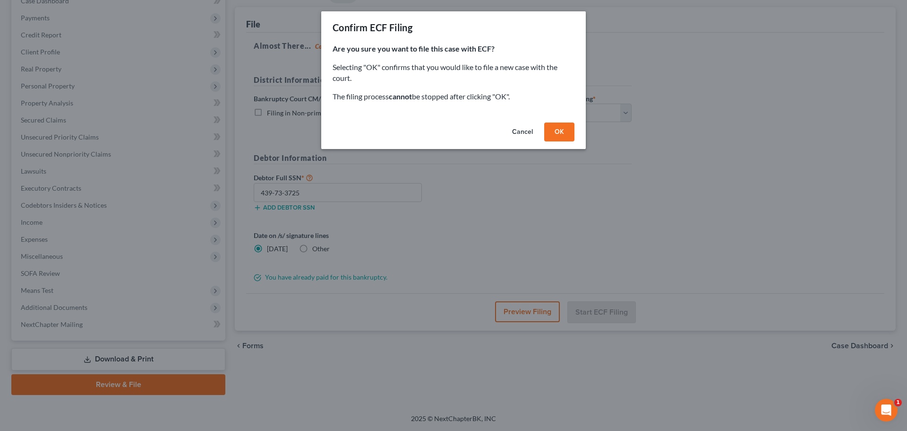
click at [556, 134] on button "OK" at bounding box center [559, 131] width 30 height 19
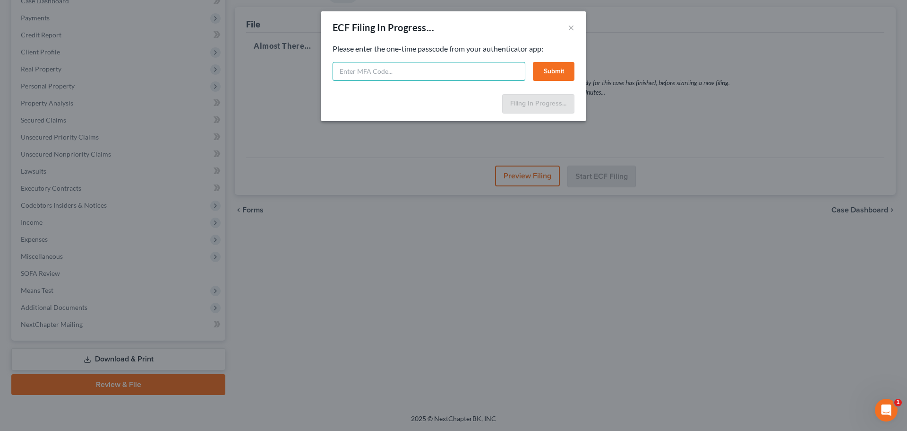
click at [362, 76] on input "text" at bounding box center [429, 71] width 193 height 19
paste input "599901"
type input "599901"
click at [553, 74] on button "Submit" at bounding box center [554, 71] width 42 height 19
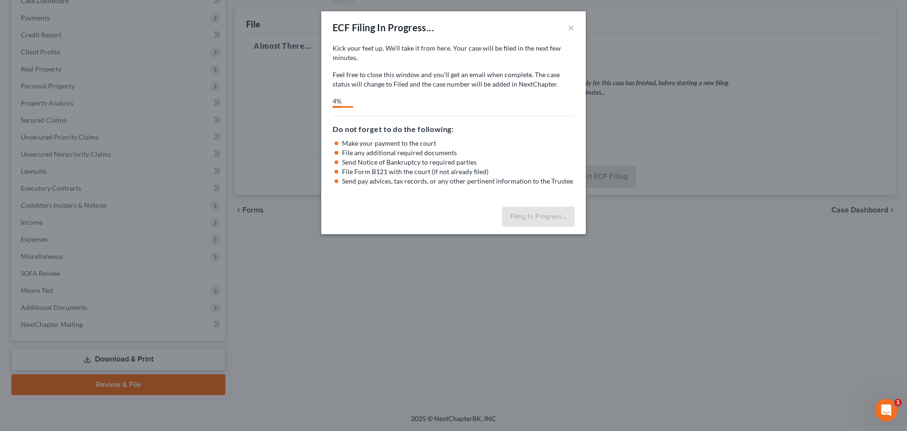
select select "3"
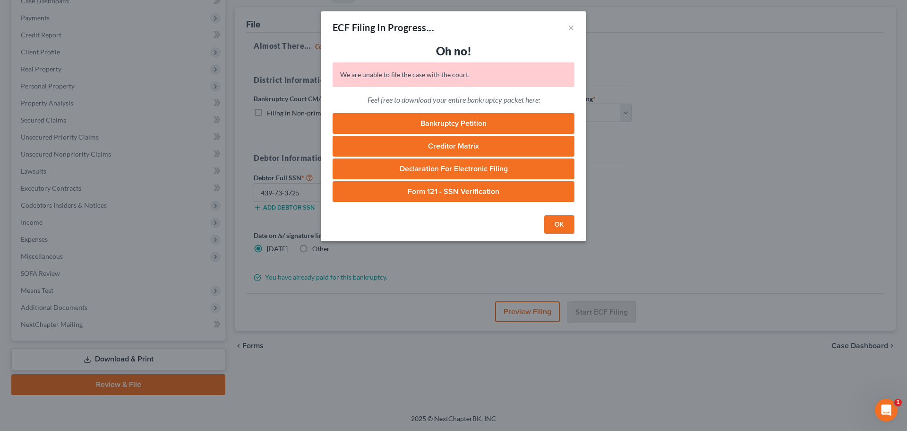
click at [561, 229] on button "OK" at bounding box center [559, 224] width 30 height 19
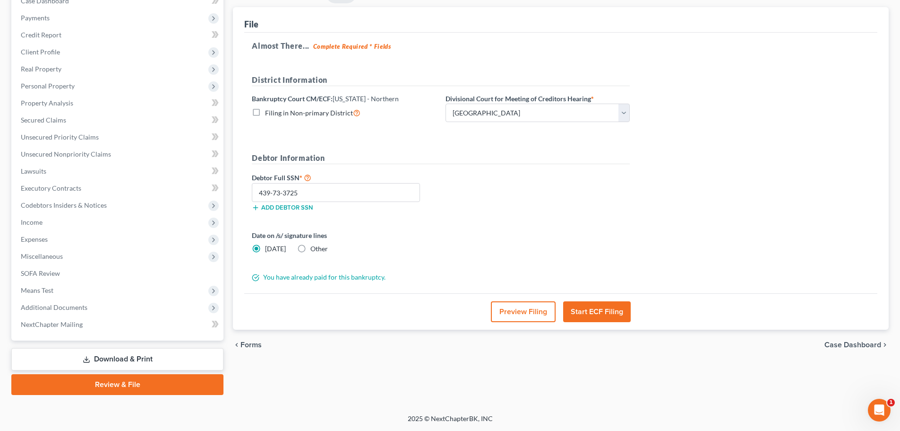
click at [593, 312] on button "Start ECF Filing" at bounding box center [597, 311] width 68 height 21
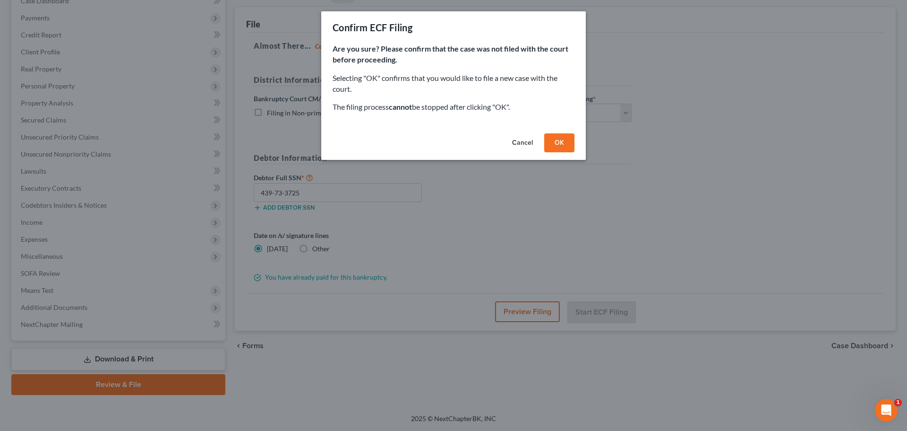
click at [554, 146] on button "OK" at bounding box center [559, 142] width 30 height 19
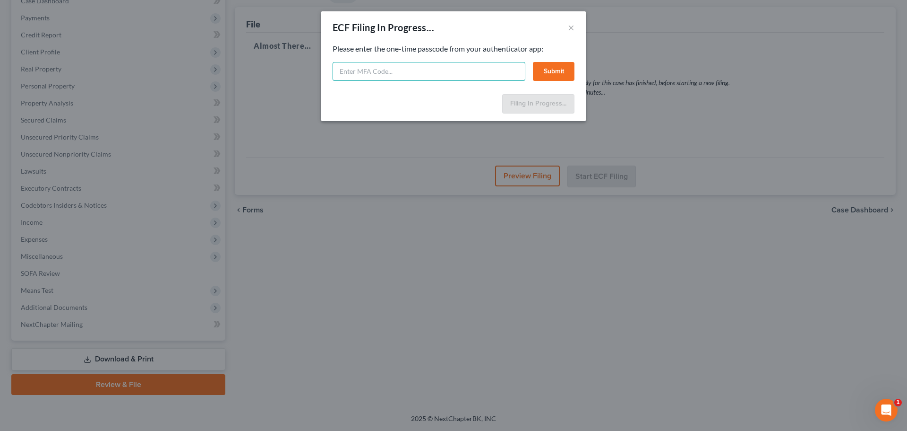
click at [352, 68] on input "text" at bounding box center [429, 71] width 193 height 19
paste input "913656"
type input "913656"
click at [548, 69] on button "Submit" at bounding box center [554, 71] width 42 height 19
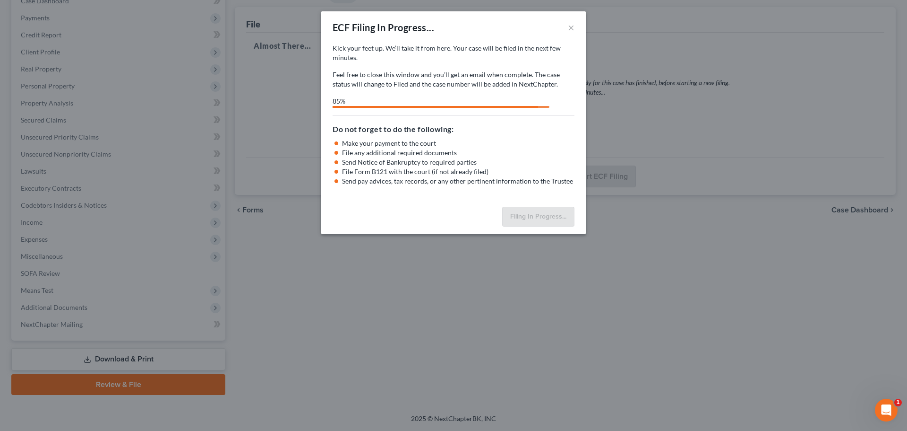
select select "3"
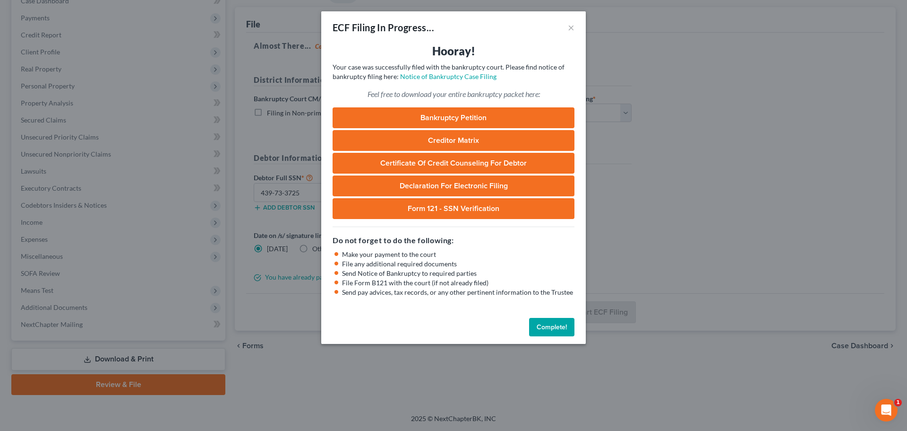
click at [554, 329] on button "Complete!" at bounding box center [551, 327] width 45 height 19
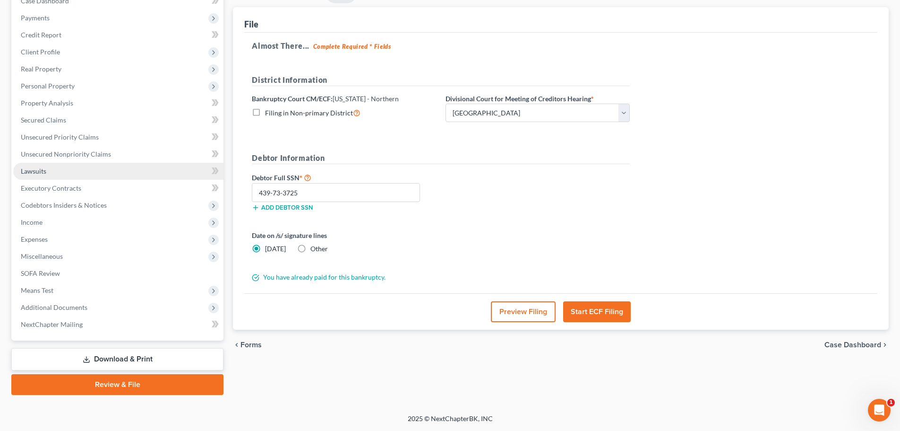
click at [41, 168] on span "Lawsuits" at bounding box center [34, 171] width 26 height 8
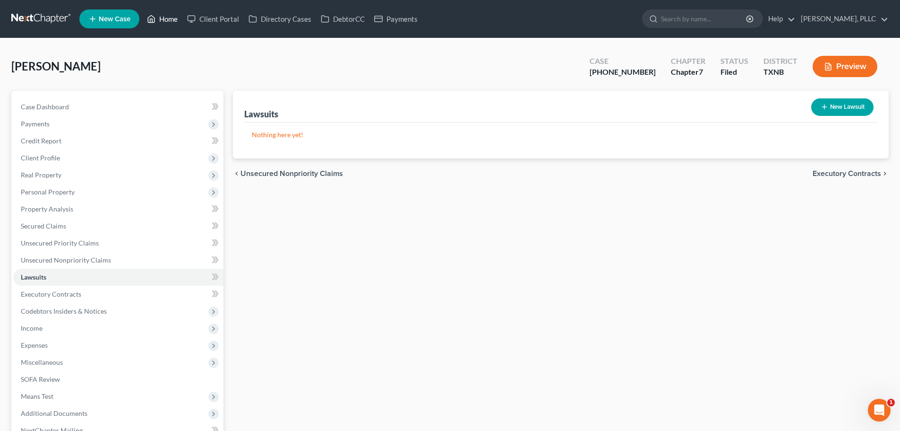
click at [170, 19] on link "Home" at bounding box center [162, 18] width 40 height 17
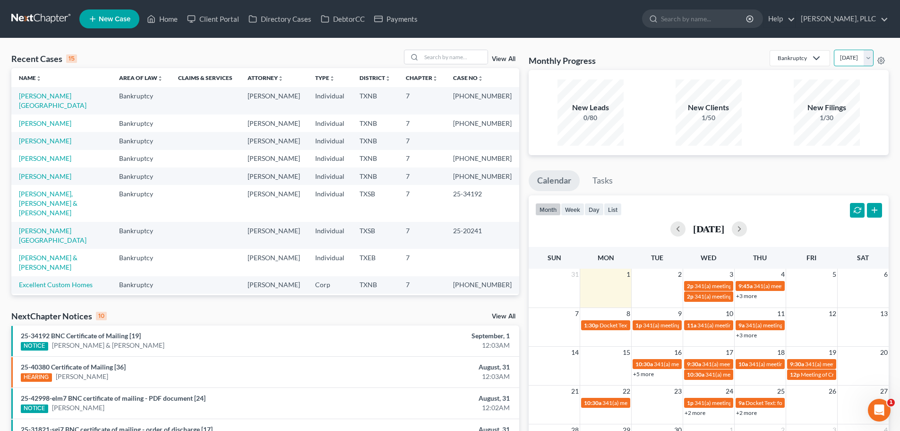
click at [869, 57] on select "[DATE] [DATE] [DATE] [DATE] [DATE] [DATE] [DATE] [DATE] [DATE] [DATE] [DATE] [D…" at bounding box center [854, 58] width 40 height 17
select select "1"
click at [834, 50] on select "[DATE] [DATE] [DATE] [DATE] [DATE] [DATE] [DATE] [DATE] [DATE] [DATE] [DATE] [D…" at bounding box center [854, 58] width 40 height 17
